Goal: Task Accomplishment & Management: Complete application form

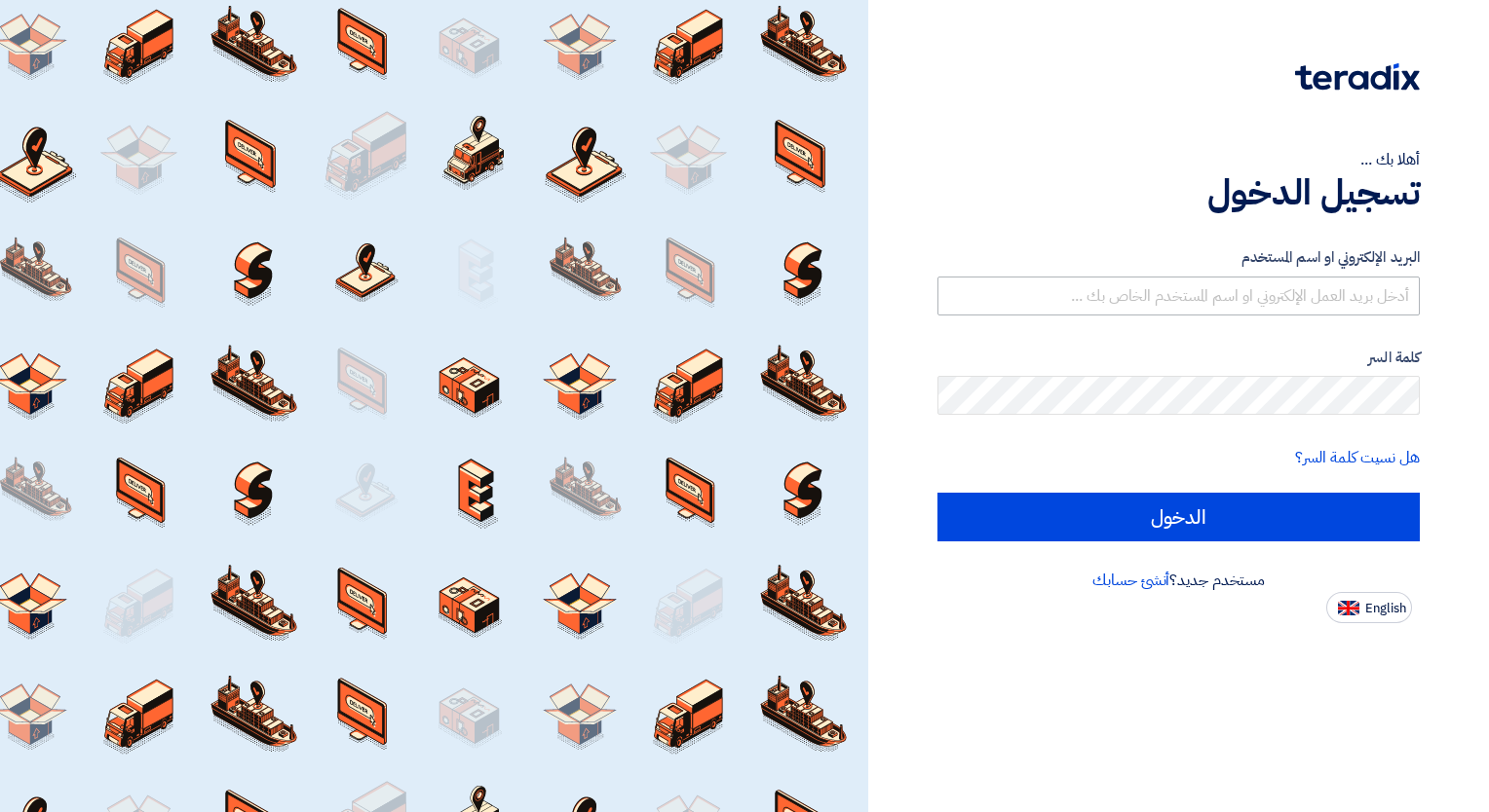
click at [1227, 287] on input "text" at bounding box center [1178, 297] width 482 height 39
type input "[EMAIL_ADDRESS][DOMAIN_NAME]"
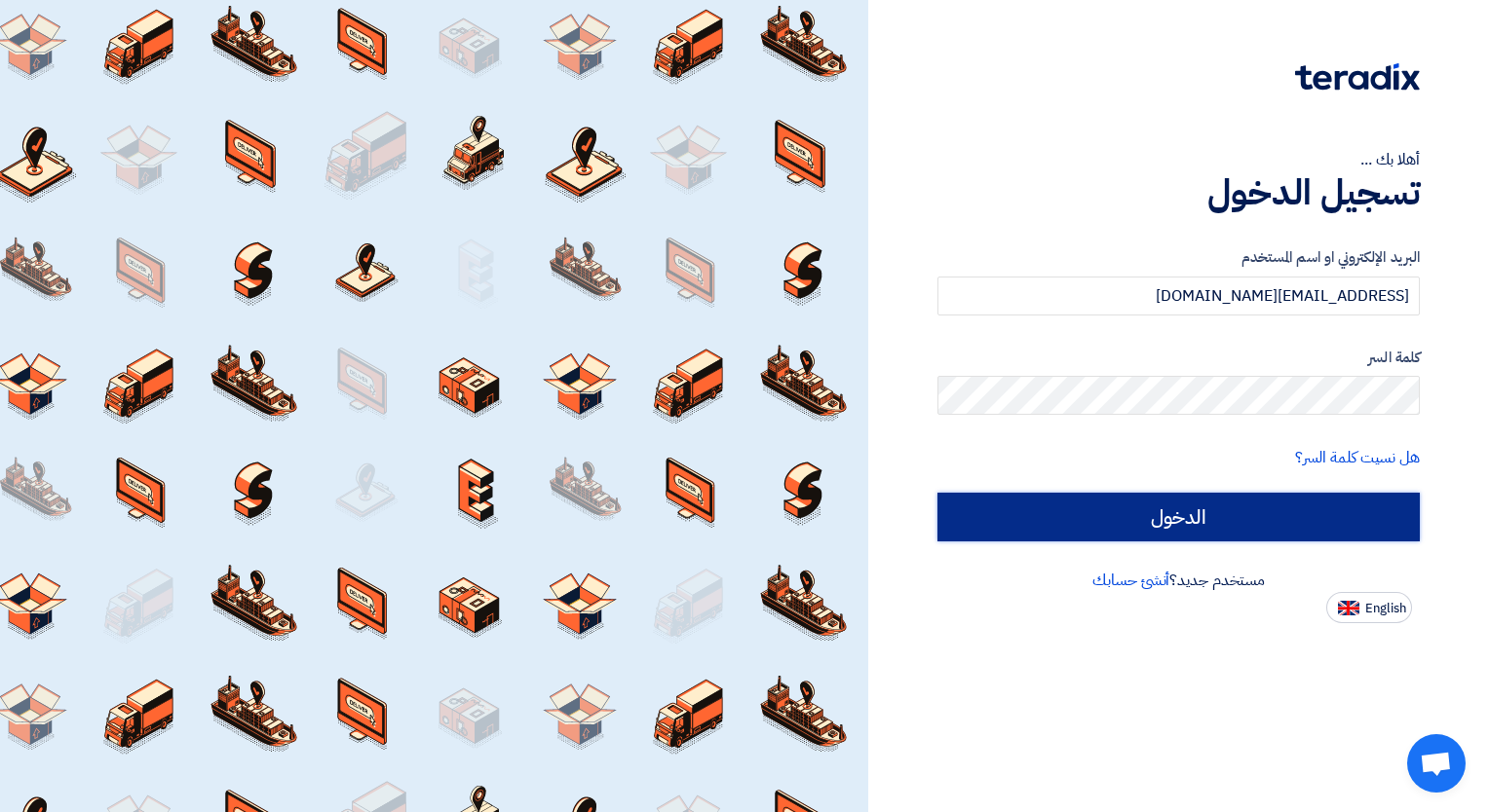
click at [1234, 504] on input "الدخول" at bounding box center [1178, 516] width 482 height 48
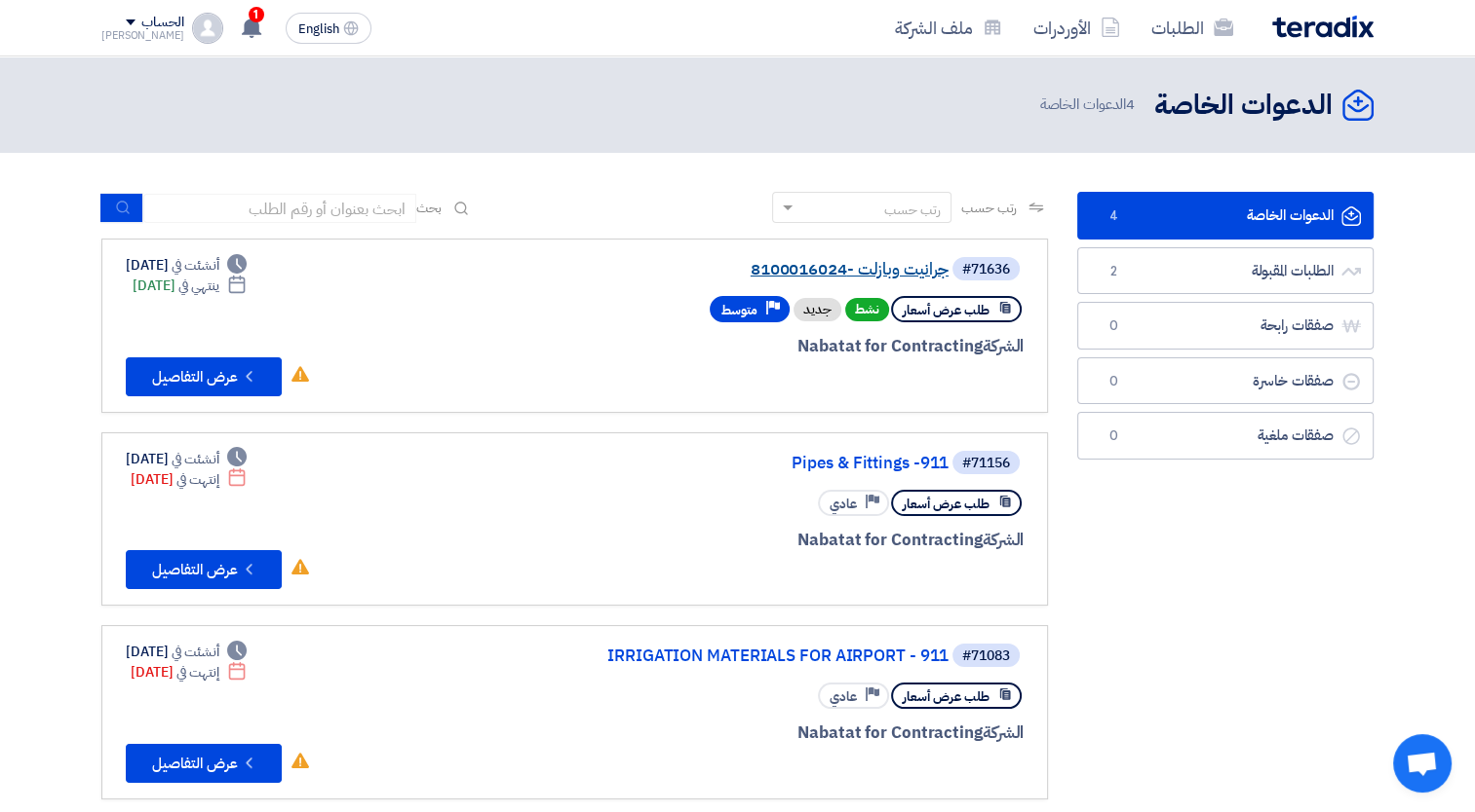
click at [841, 263] on link "جرانيت وبازلت -8100016024" at bounding box center [752, 270] width 389 height 18
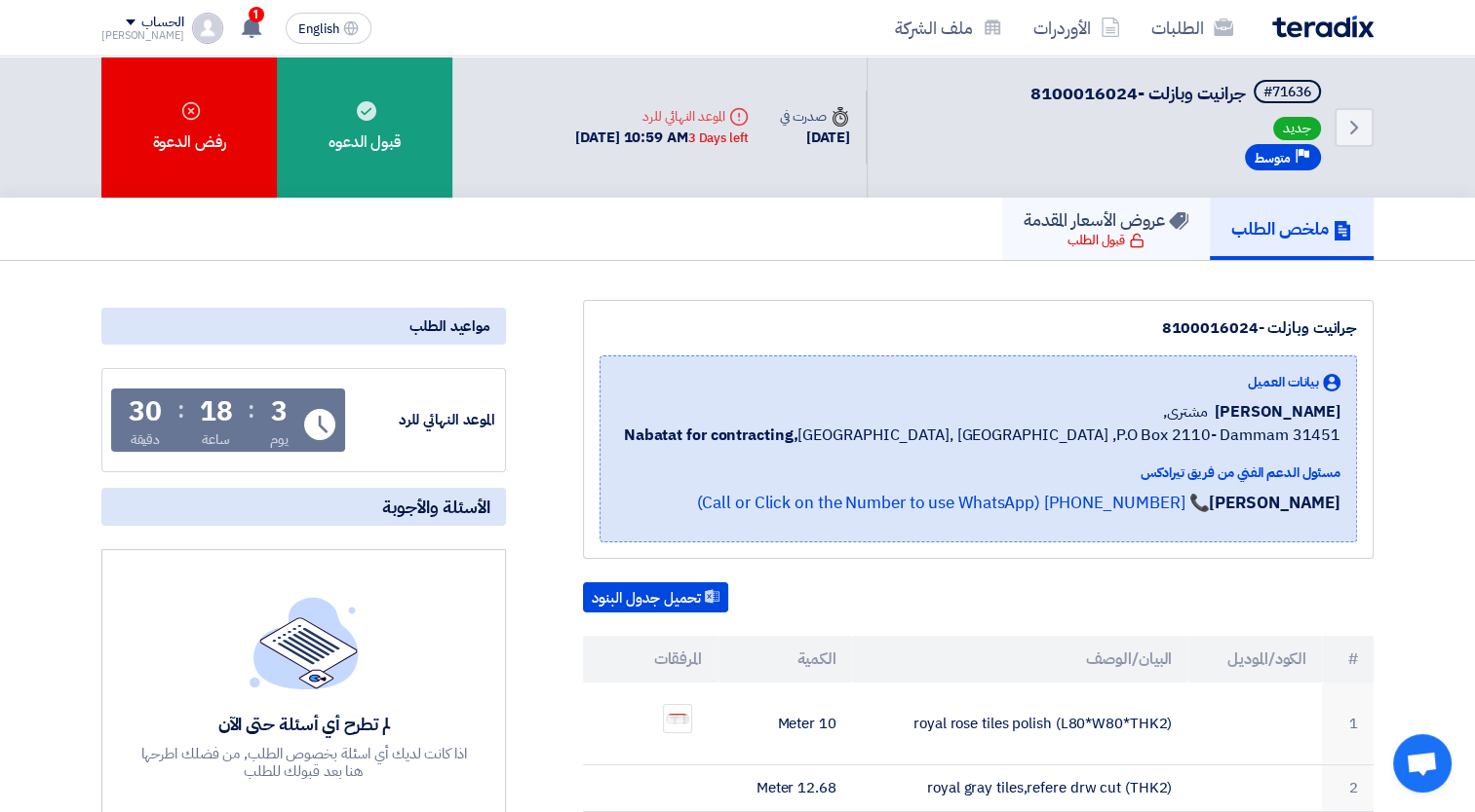
click at [1115, 229] on h5 "عروض الأسعار المقدمة" at bounding box center [1105, 220] width 165 height 23
click at [1243, 217] on h5 "ملخص الطلب" at bounding box center [1292, 228] width 121 height 23
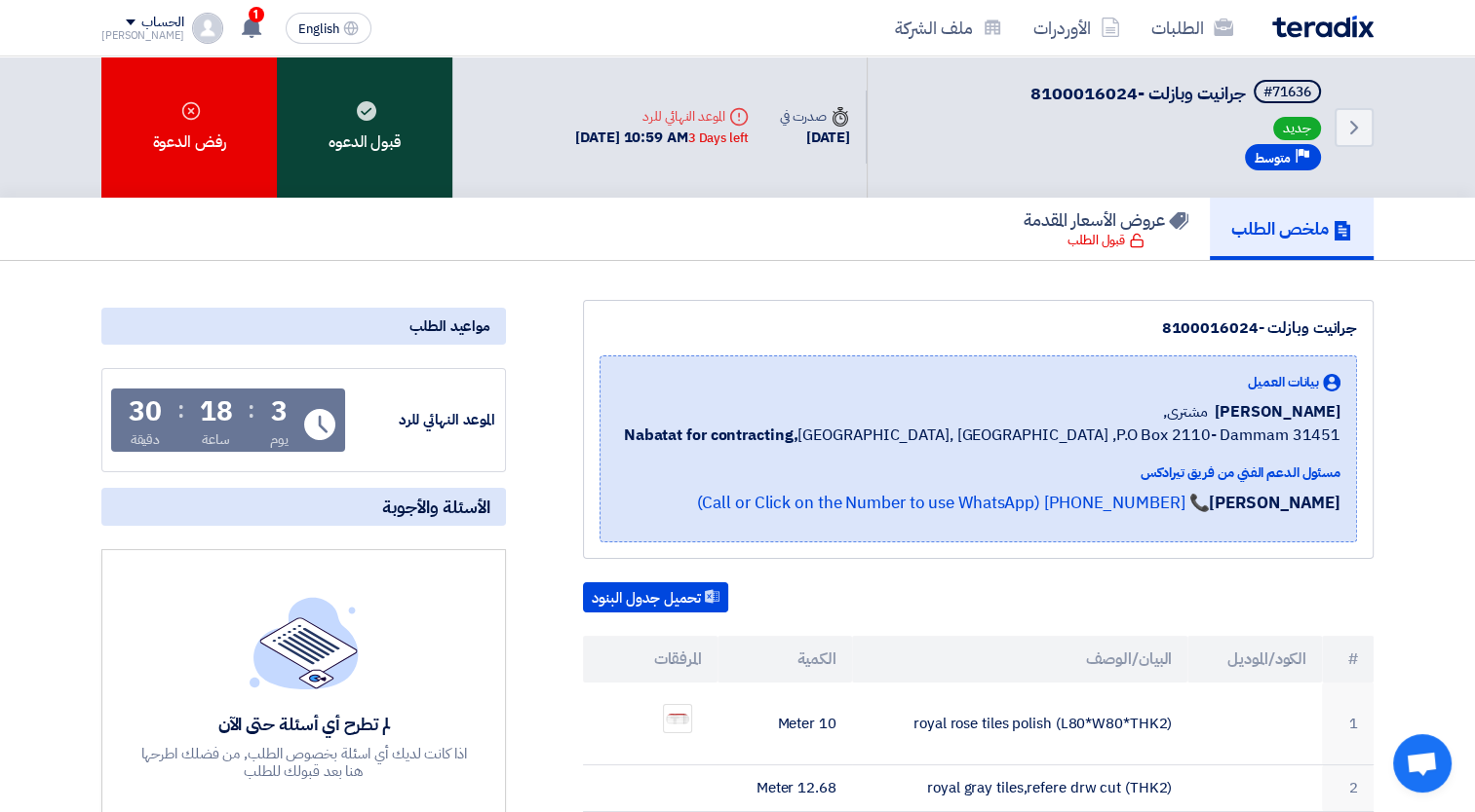
click at [390, 145] on div "قبول الدعوه" at bounding box center [365, 126] width 176 height 141
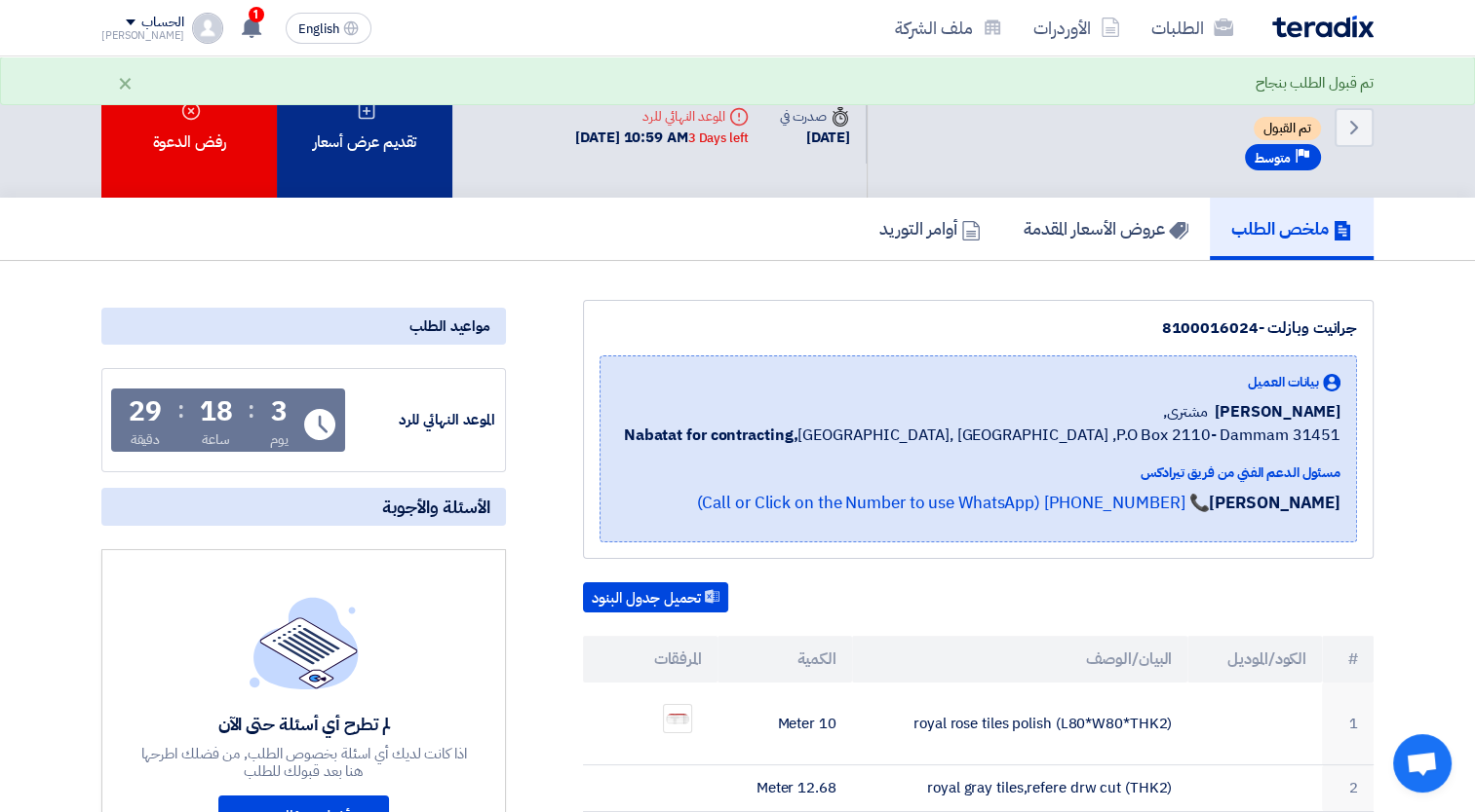
click at [372, 173] on div "تقديم عرض أسعار" at bounding box center [365, 126] width 176 height 141
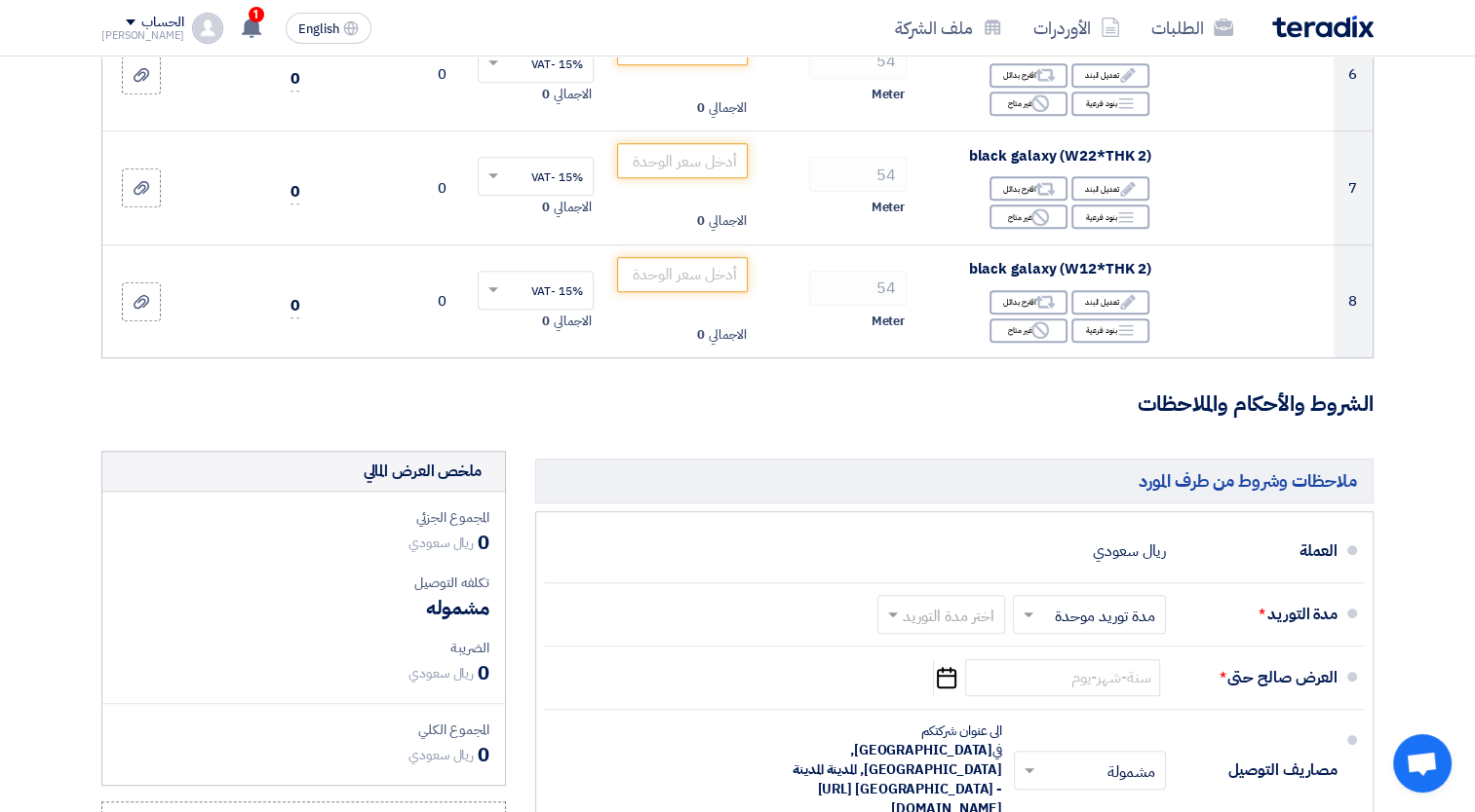
scroll to position [1364, 0]
